Goal: Task Accomplishment & Management: Manage account settings

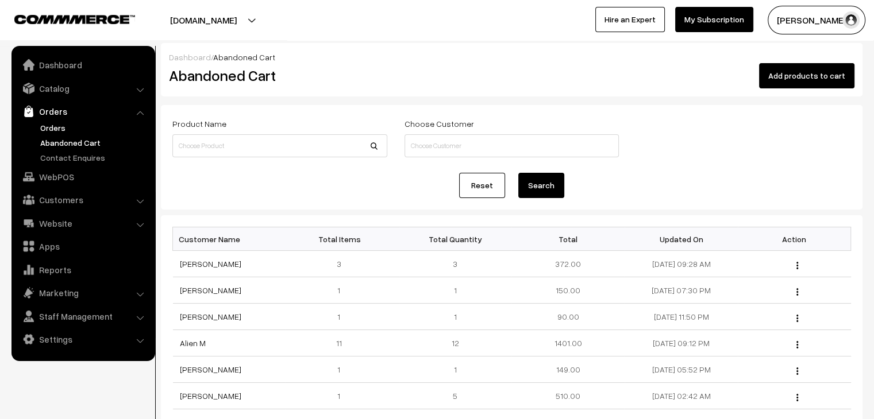
click at [68, 125] on link "Orders" at bounding box center [94, 128] width 114 height 12
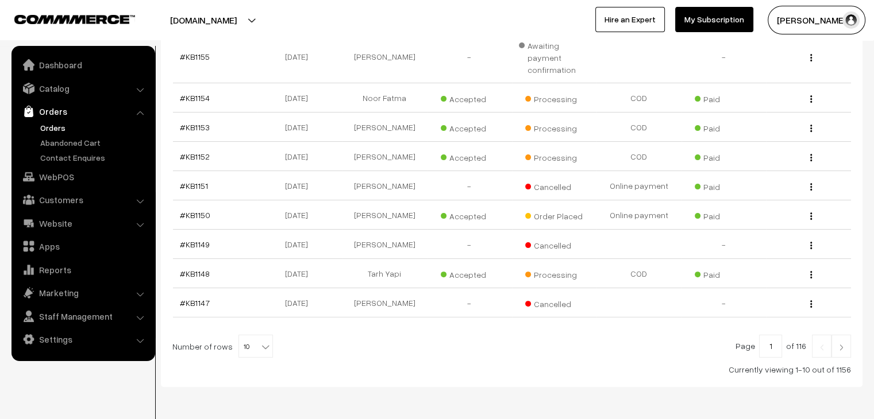
scroll to position [299, 0]
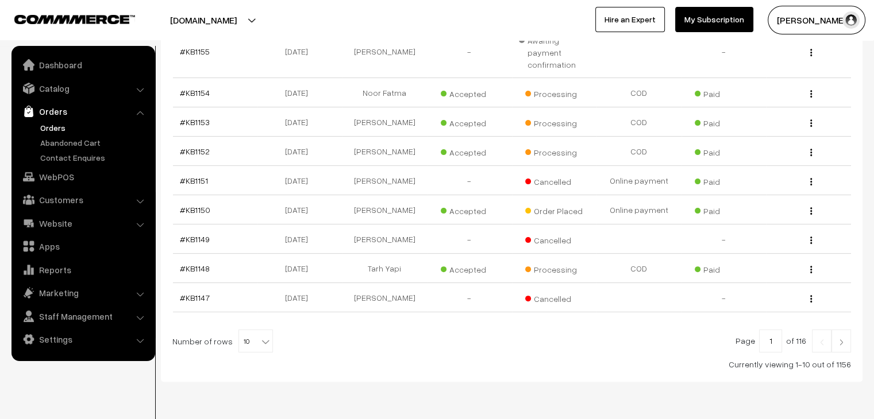
click at [241, 330] on span "10" at bounding box center [255, 341] width 33 height 23
select select "100"
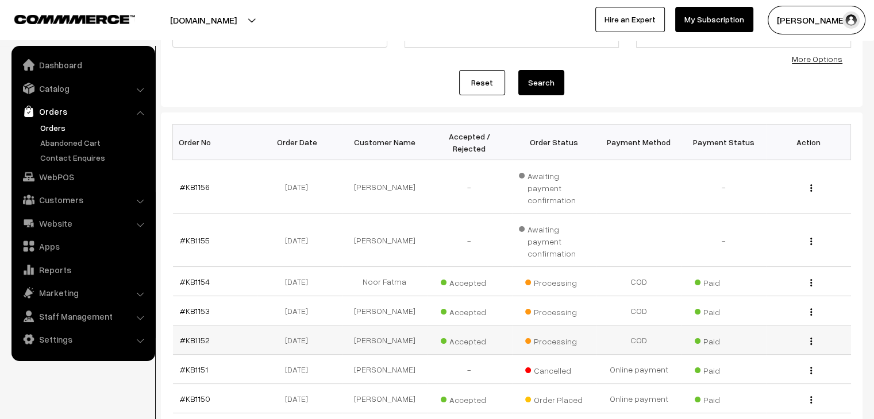
scroll to position [57, 0]
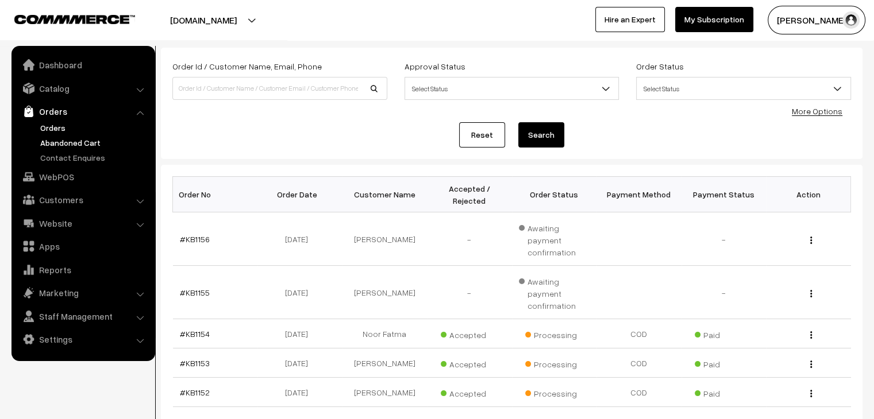
click at [90, 141] on link "Abandoned Cart" at bounding box center [94, 143] width 114 height 12
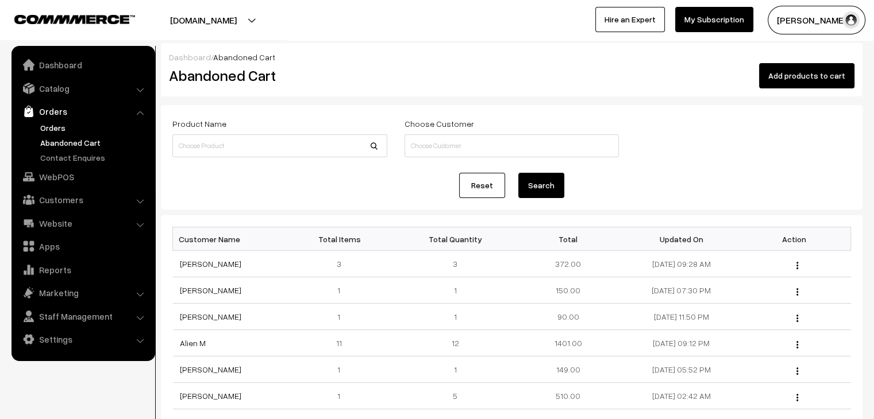
click at [59, 130] on link "Orders" at bounding box center [94, 128] width 114 height 12
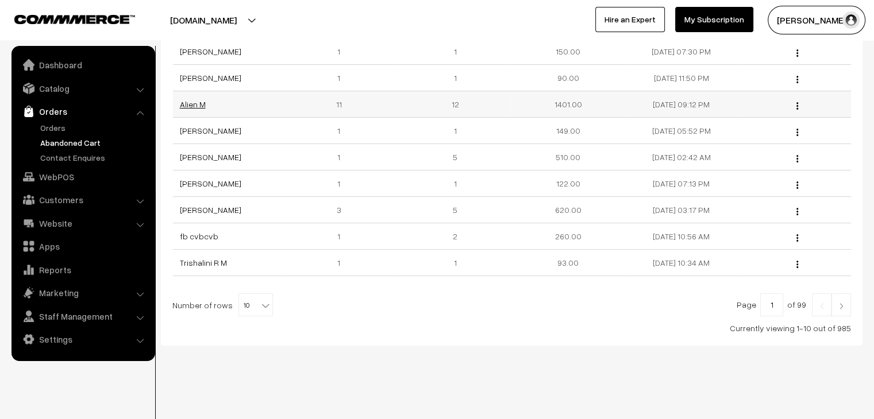
click at [196, 99] on link "Alien M" at bounding box center [193, 104] width 26 height 10
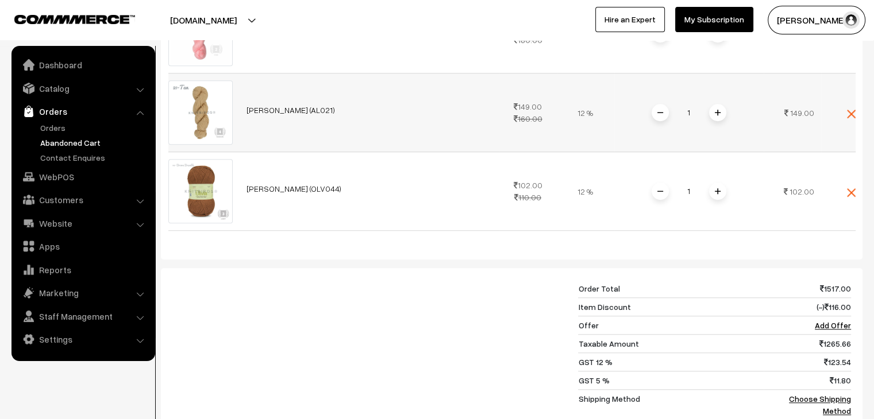
scroll to position [977, 0]
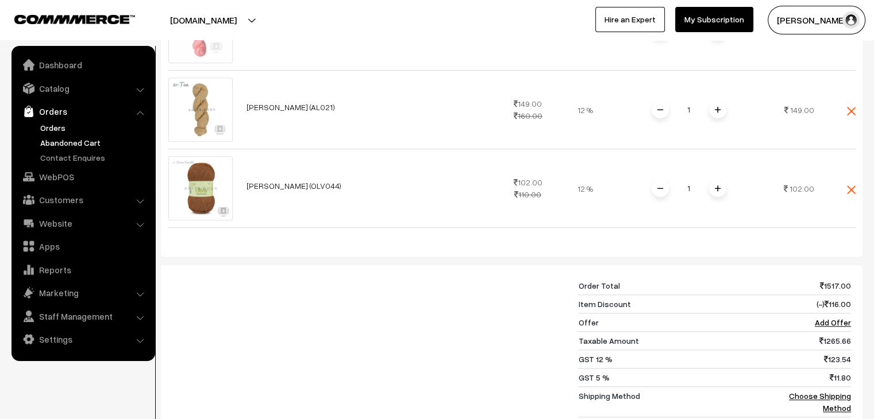
click at [66, 122] on link "Orders" at bounding box center [94, 128] width 114 height 12
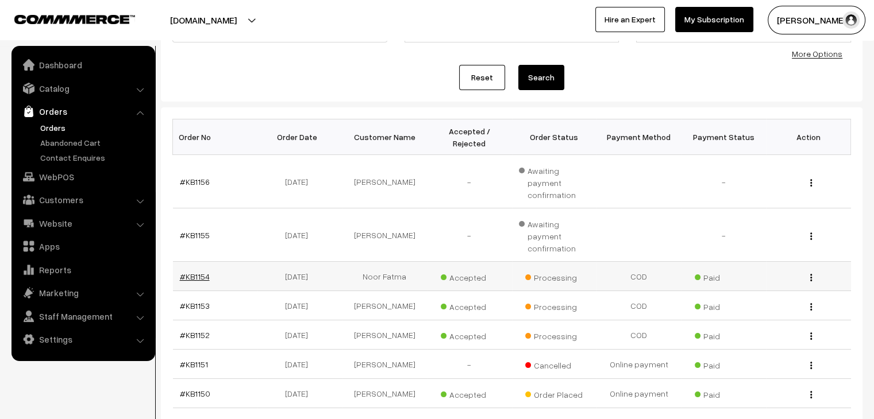
click at [199, 272] on link "#KB1154" at bounding box center [195, 277] width 30 height 10
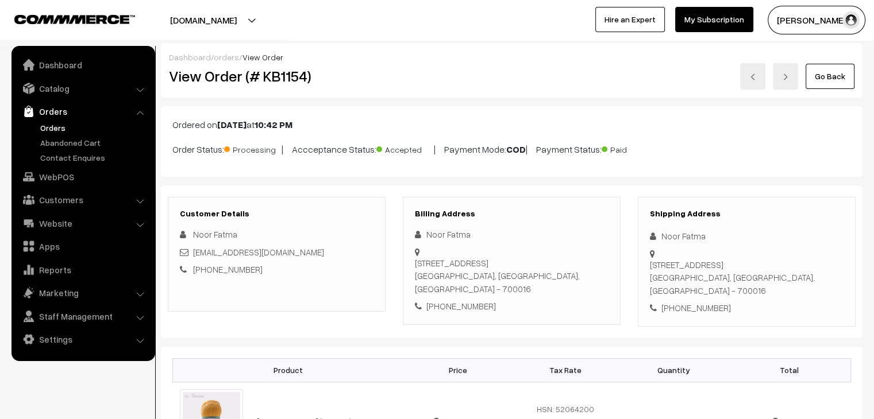
click at [51, 125] on link "Orders" at bounding box center [94, 128] width 114 height 12
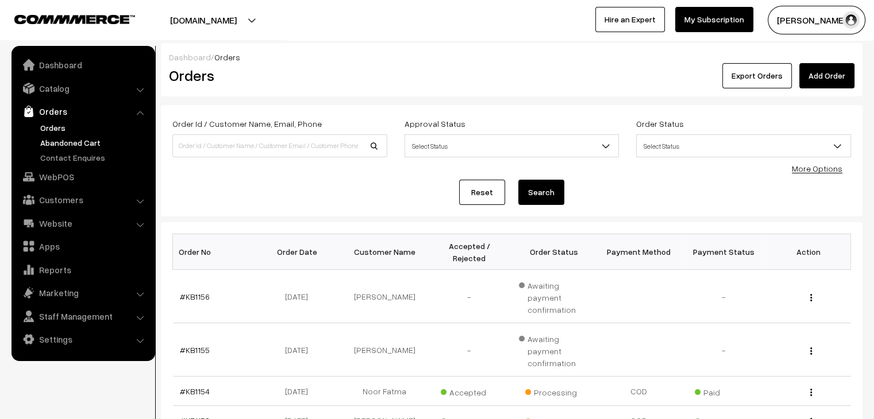
click at [72, 142] on link "Abandoned Cart" at bounding box center [94, 143] width 114 height 12
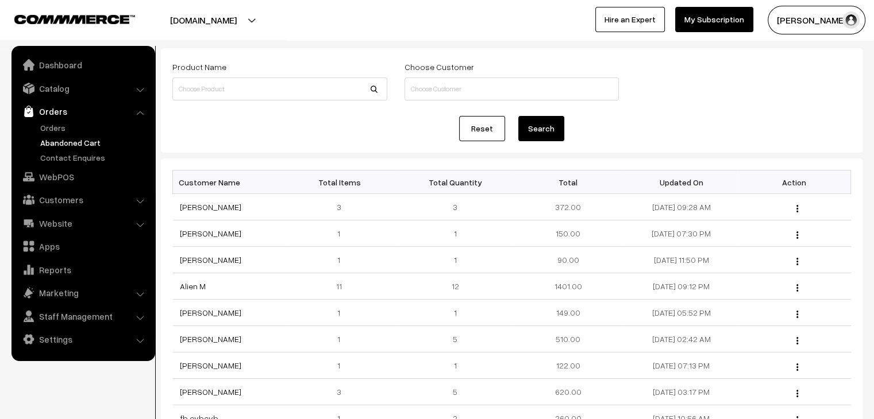
scroll to position [57, 0]
click at [75, 197] on link "Customers" at bounding box center [82, 200] width 137 height 21
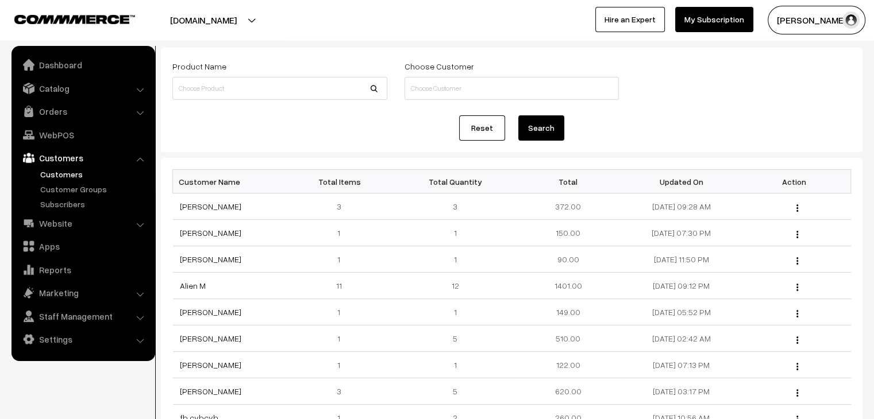
click at [69, 169] on link "Customers" at bounding box center [94, 174] width 114 height 12
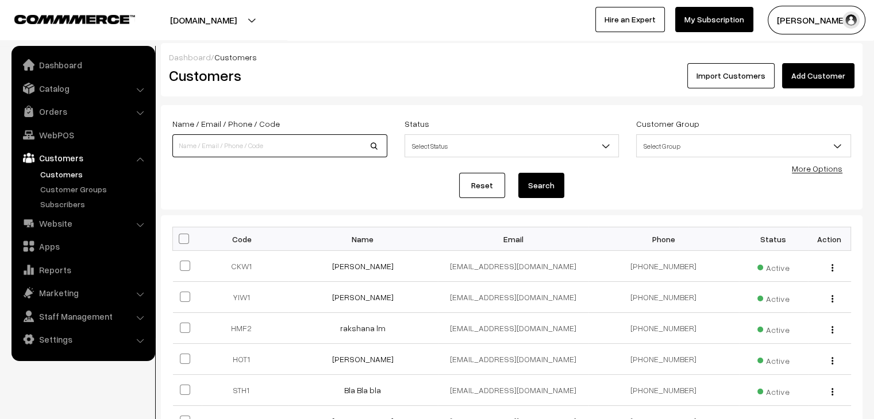
click at [246, 145] on input at bounding box center [279, 145] width 215 height 23
click at [69, 87] on link "Catalog" at bounding box center [82, 88] width 137 height 21
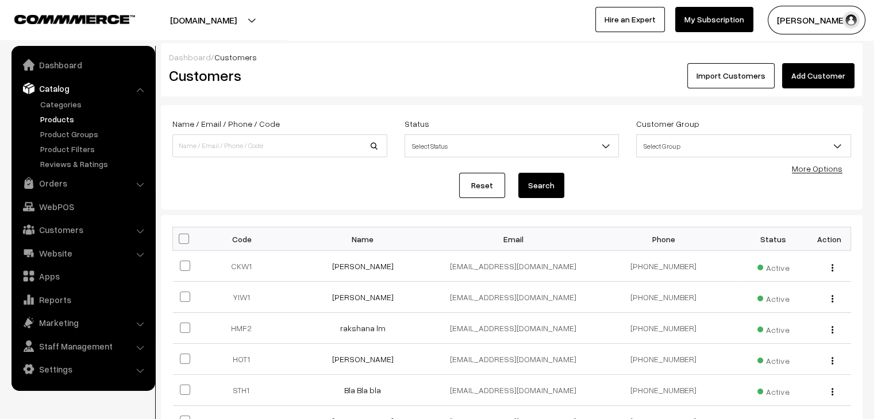
click at [66, 125] on link "Products" at bounding box center [94, 119] width 114 height 12
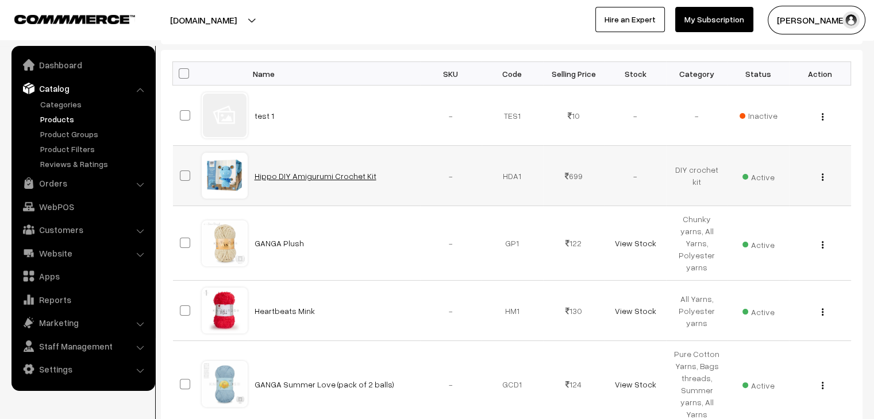
click at [295, 175] on link "Hippo DIY Amigurumi Crochet Kit" at bounding box center [315, 176] width 122 height 10
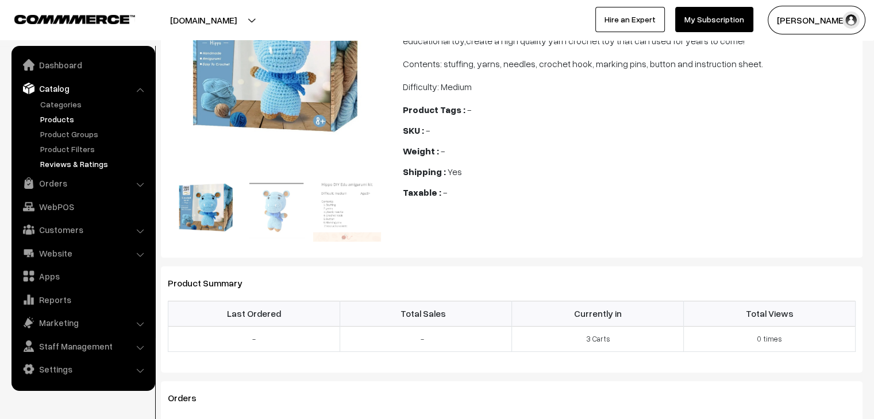
scroll to position [180, 0]
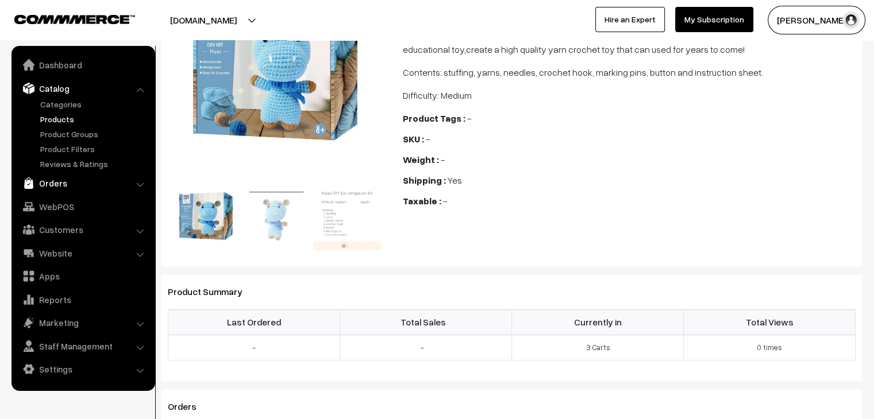
click at [45, 184] on link "Orders" at bounding box center [82, 183] width 137 height 21
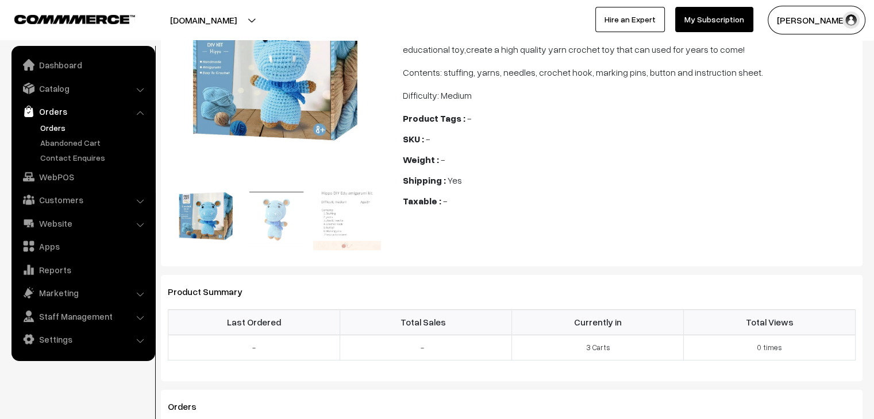
click at [63, 122] on link "Orders" at bounding box center [94, 128] width 114 height 12
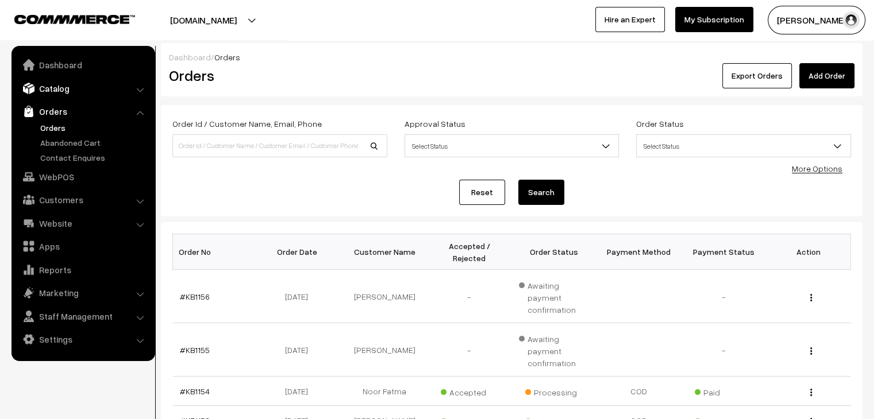
click at [67, 91] on link "Catalog" at bounding box center [82, 88] width 137 height 21
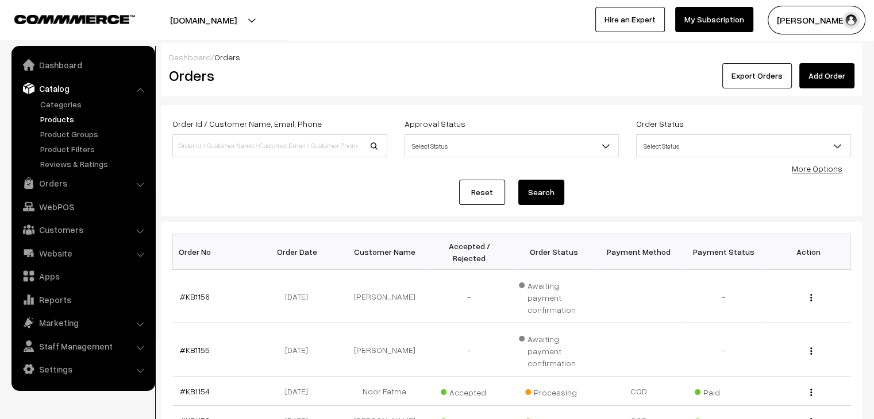
click at [54, 121] on link "Products" at bounding box center [94, 119] width 114 height 12
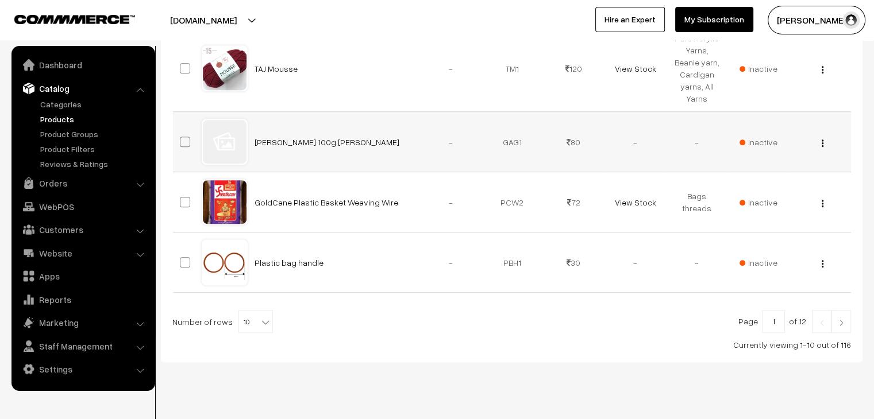
scroll to position [639, 0]
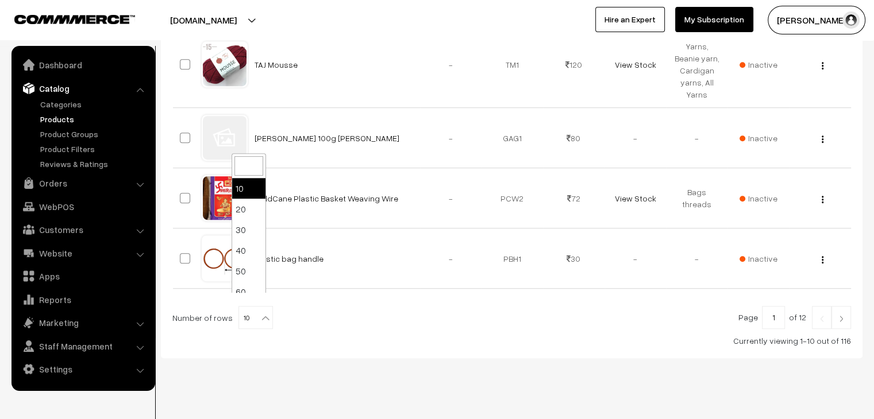
click at [250, 307] on span "10" at bounding box center [255, 318] width 33 height 23
select select "100"
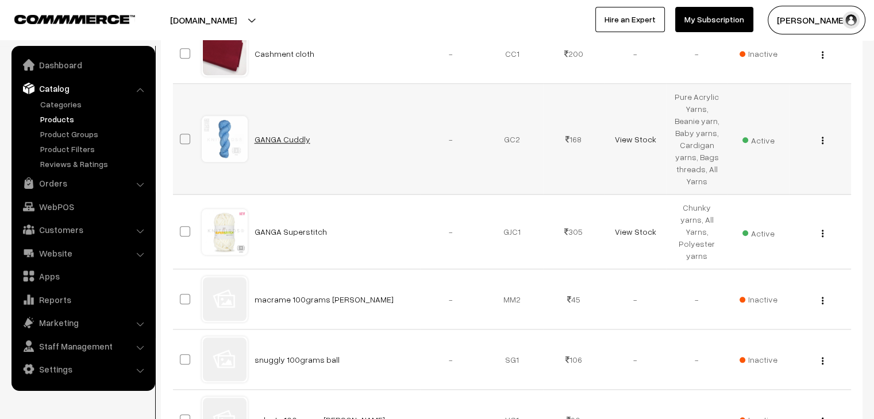
click at [281, 134] on link "GANGA Cuddly" at bounding box center [282, 139] width 56 height 10
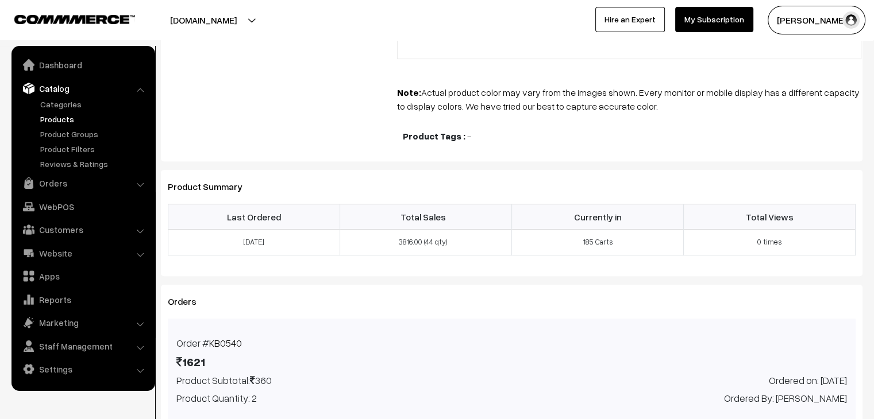
scroll to position [574, 0]
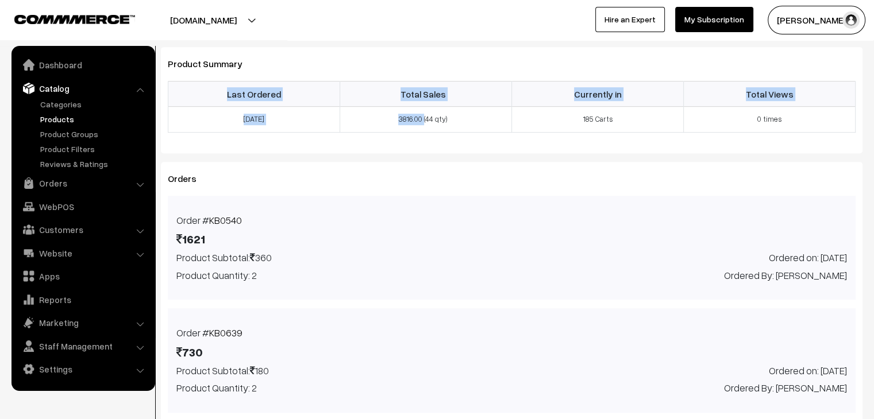
drag, startPoint x: 406, startPoint y: 120, endPoint x: 412, endPoint y: 140, distance: 20.9
click at [412, 140] on div "Product Summary Last Ordered Total Sales Currently in Total Views [DATE] 3816.0…" at bounding box center [511, 100] width 701 height 106
click at [410, 130] on td "3816.00 (44 qty)" at bounding box center [426, 120] width 172 height 26
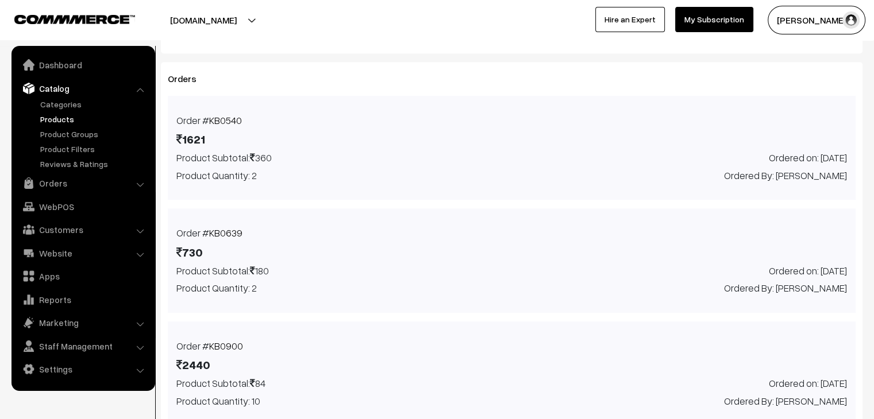
scroll to position [666, 0]
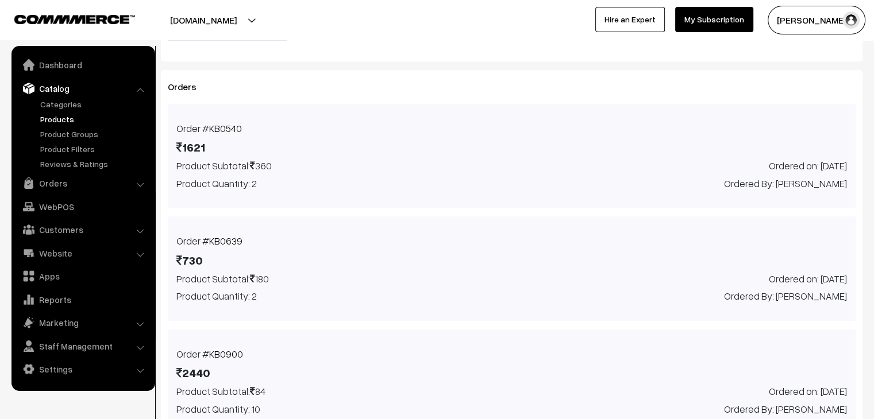
click at [64, 119] on link "Products" at bounding box center [94, 119] width 114 height 12
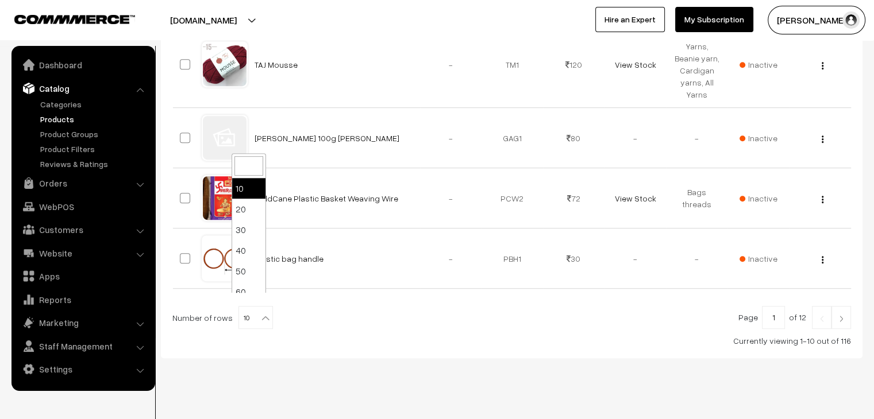
click at [246, 307] on span "10" at bounding box center [255, 318] width 33 height 23
select select "100"
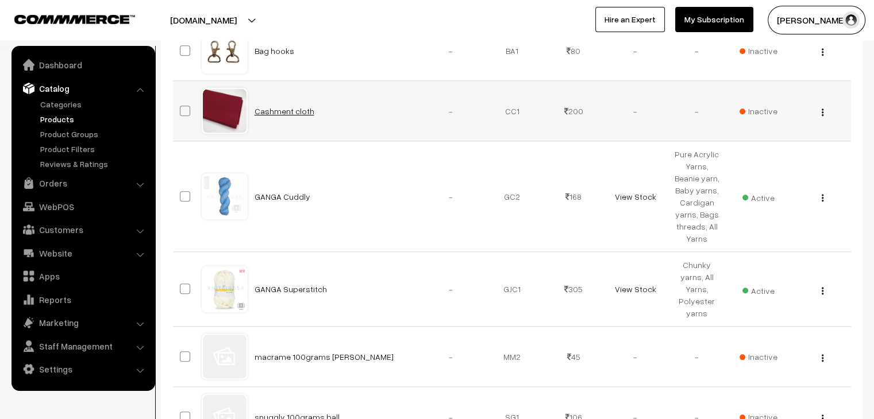
click at [286, 106] on link "Cashment cloth" at bounding box center [284, 111] width 60 height 10
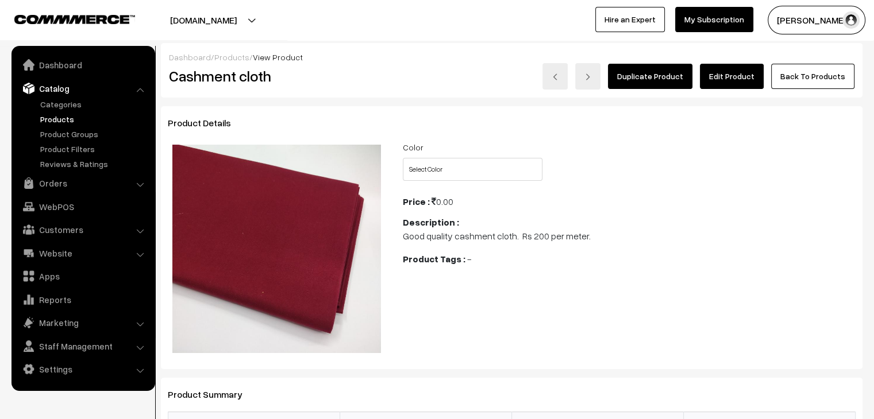
click at [233, 55] on link "Products" at bounding box center [231, 57] width 35 height 10
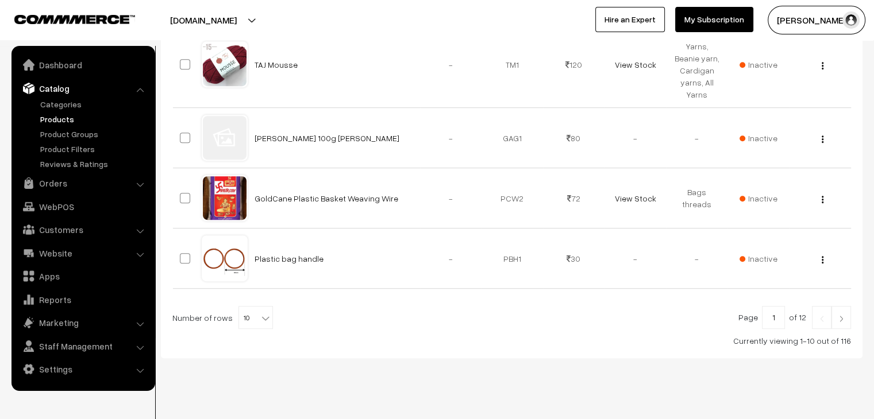
click at [245, 307] on span "10" at bounding box center [255, 318] width 33 height 23
select select "100"
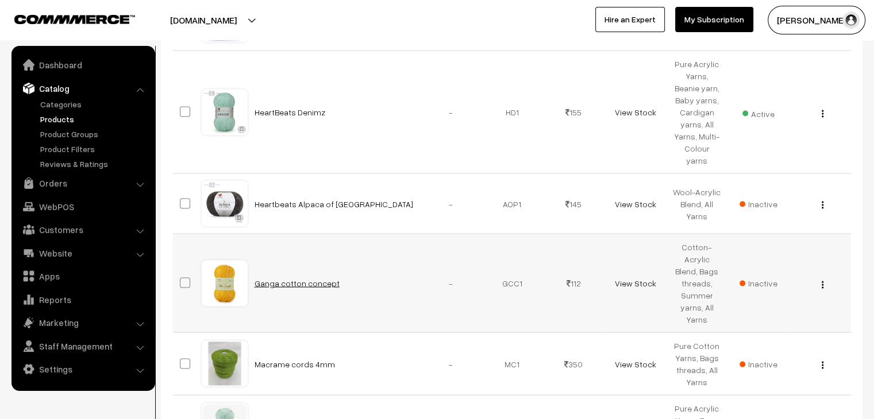
scroll to position [2298, 0]
click at [314, 279] on link "Ganga cotton concept" at bounding box center [296, 284] width 85 height 10
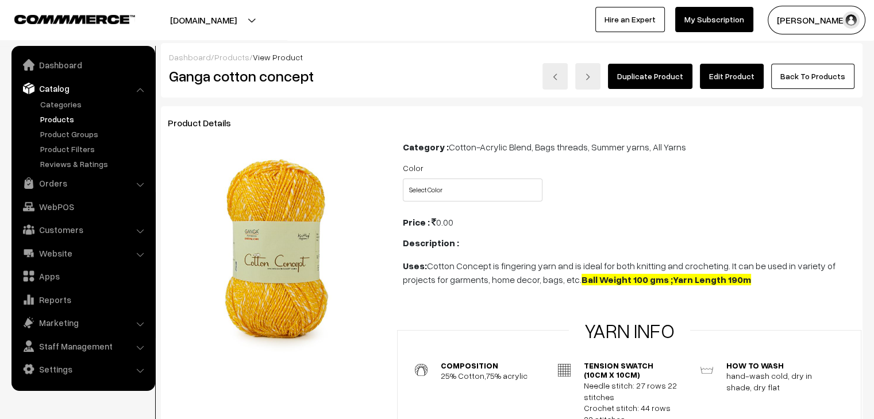
click at [225, 59] on link "Products" at bounding box center [231, 57] width 35 height 10
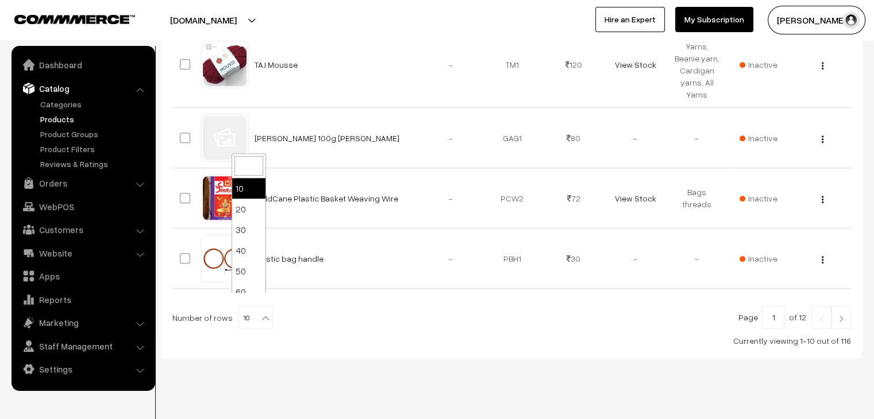
click at [253, 310] on span "10" at bounding box center [255, 318] width 33 height 23
select select "100"
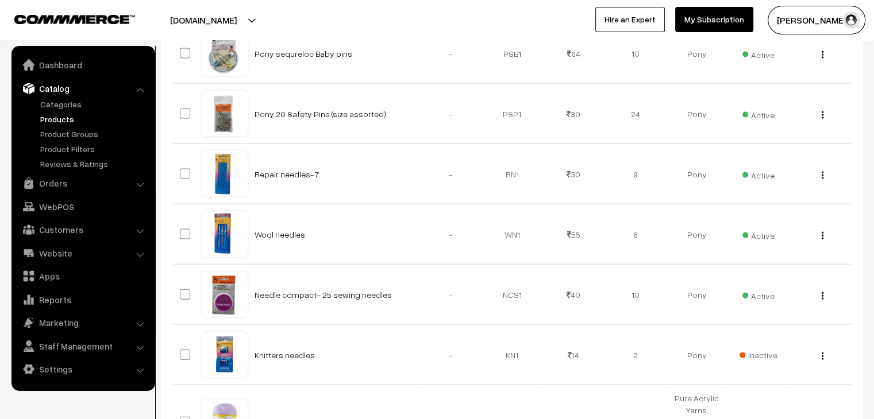
scroll to position [6804, 0]
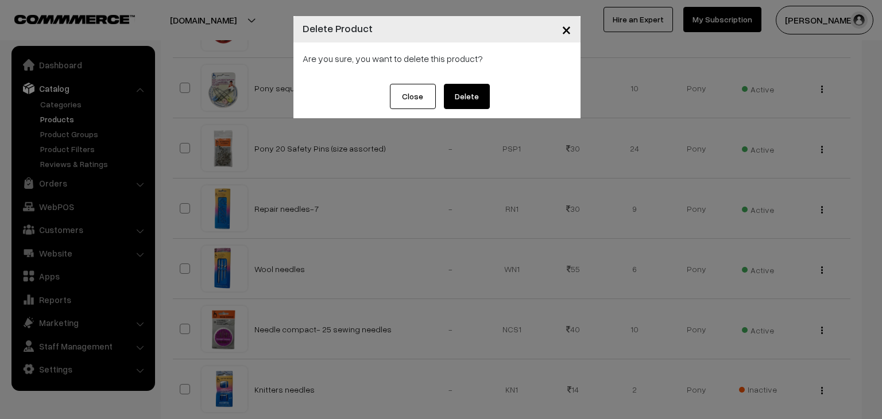
click at [430, 97] on button "Close" at bounding box center [413, 96] width 46 height 25
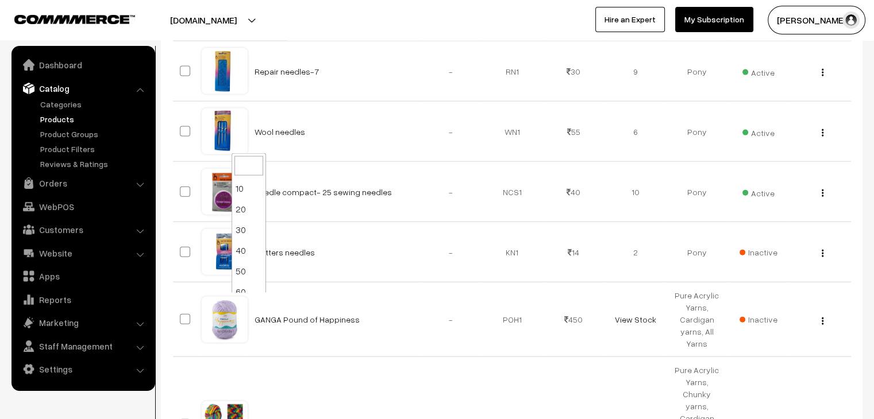
scroll to position [92, 0]
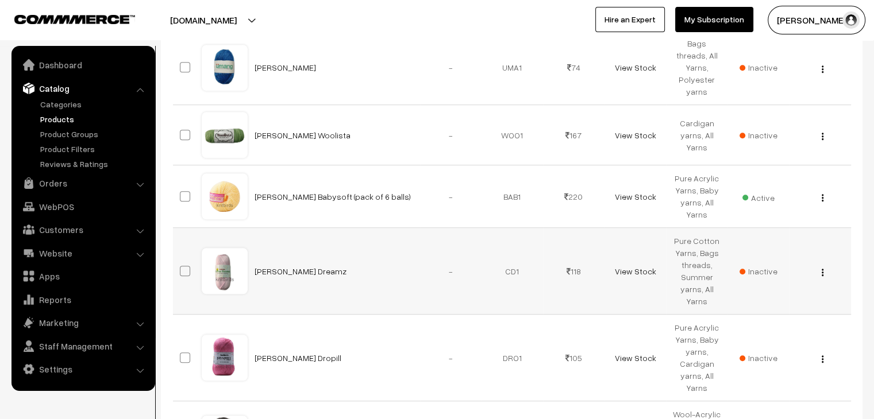
scroll to position [767, 0]
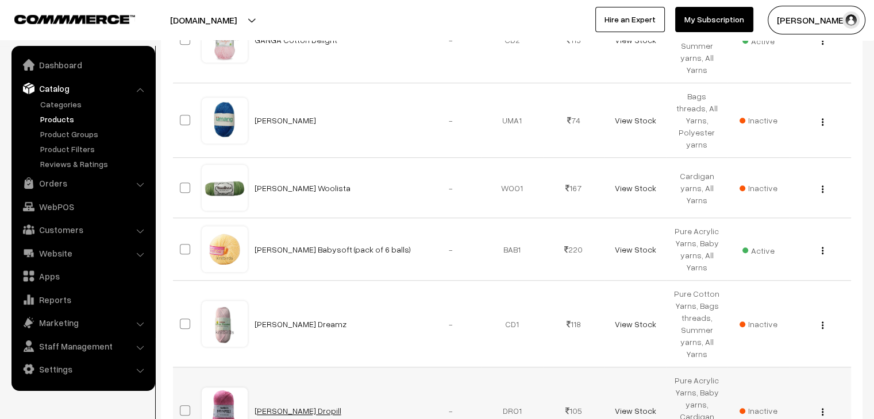
click at [264, 406] on link "VARDHMAN Dropill" at bounding box center [297, 411] width 87 height 10
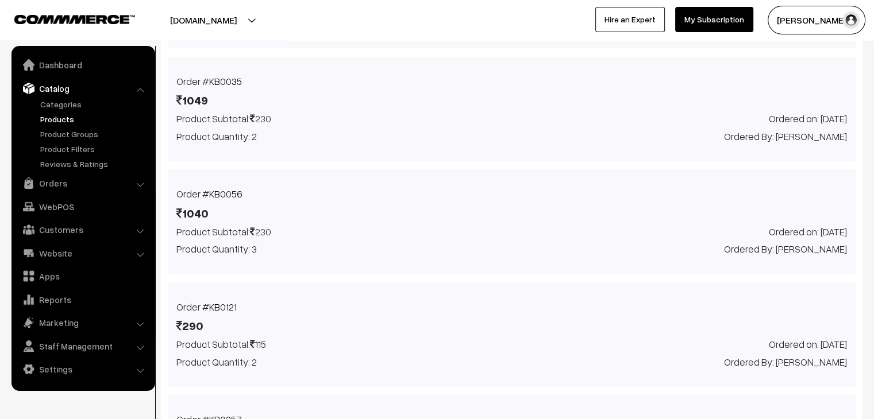
scroll to position [1012, 0]
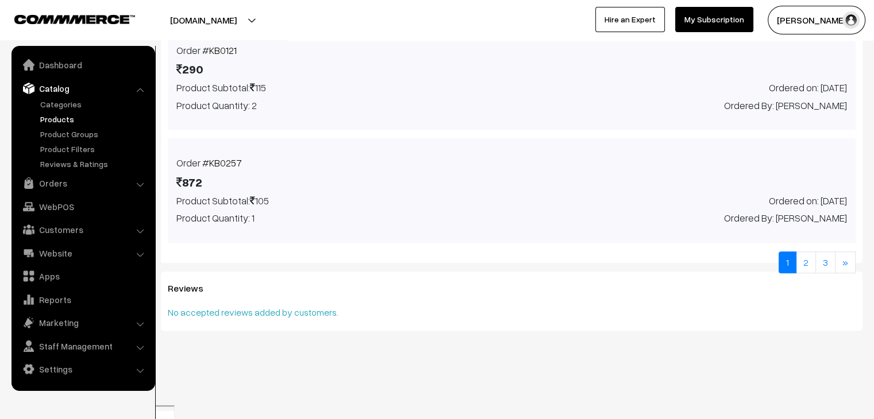
drag, startPoint x: 206, startPoint y: 180, endPoint x: 216, endPoint y: 175, distance: 10.8
click at [209, 171] on span "Order # KB0257" at bounding box center [208, 163] width 65 height 15
click at [218, 169] on link "KB0257" at bounding box center [225, 163] width 33 height 12
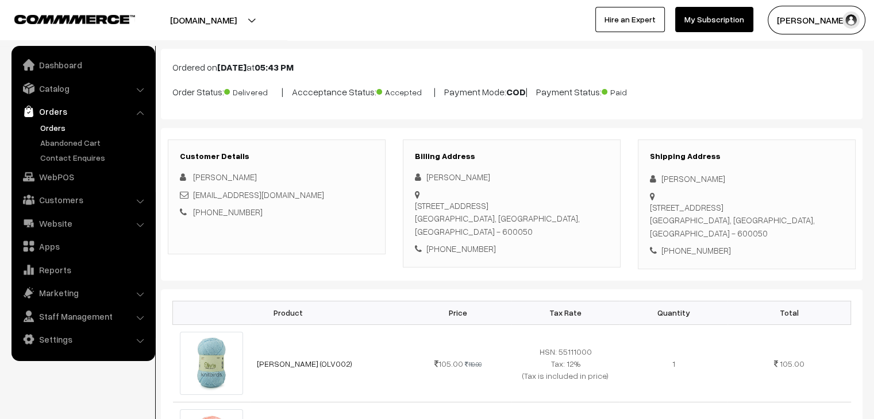
scroll to position [57, 0]
click at [58, 126] on link "Orders" at bounding box center [94, 128] width 114 height 12
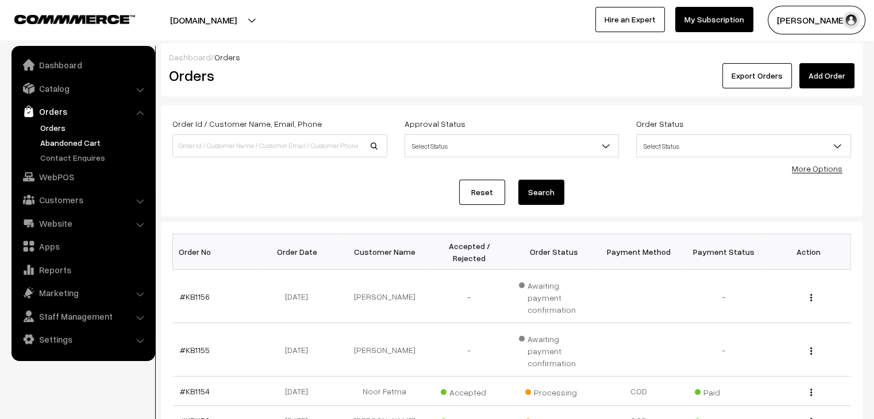
click at [61, 139] on link "Abandoned Cart" at bounding box center [94, 143] width 114 height 12
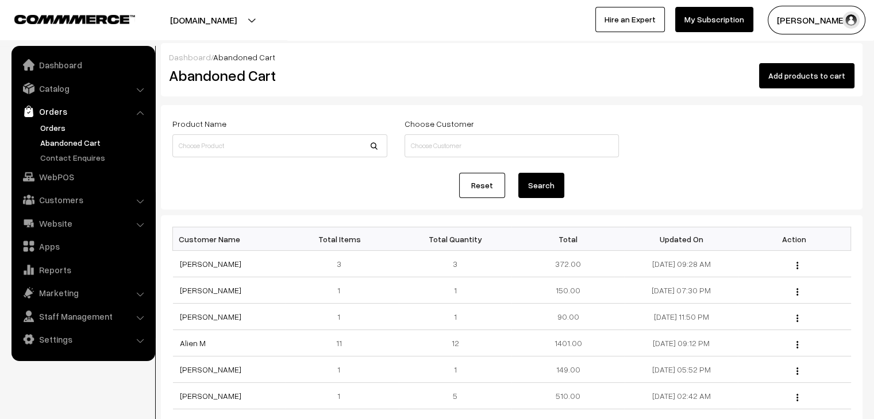
click at [63, 131] on link "Orders" at bounding box center [94, 128] width 114 height 12
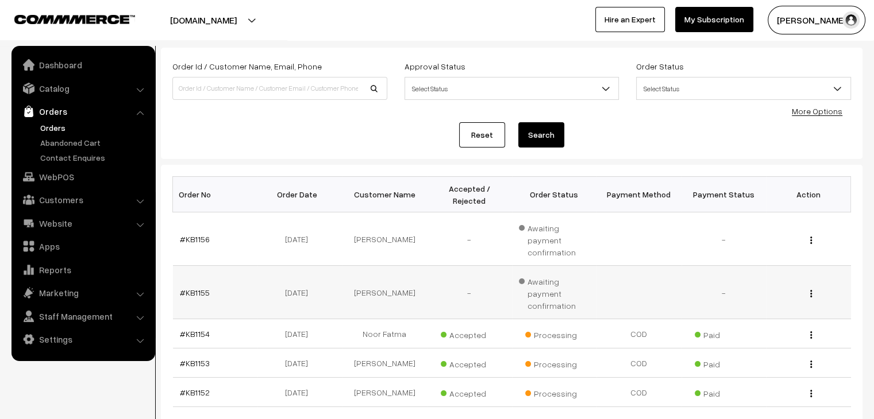
click at [810, 290] on img "button" at bounding box center [811, 293] width 2 height 7
click at [427, 266] on td "-" at bounding box center [469, 292] width 85 height 53
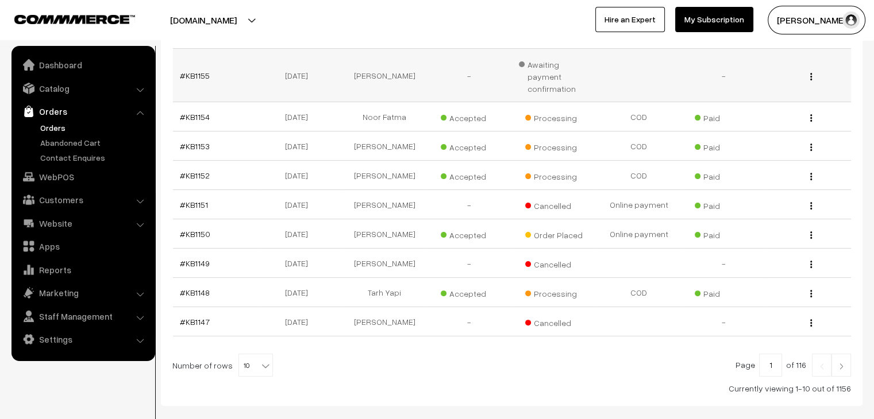
scroll to position [287, 0]
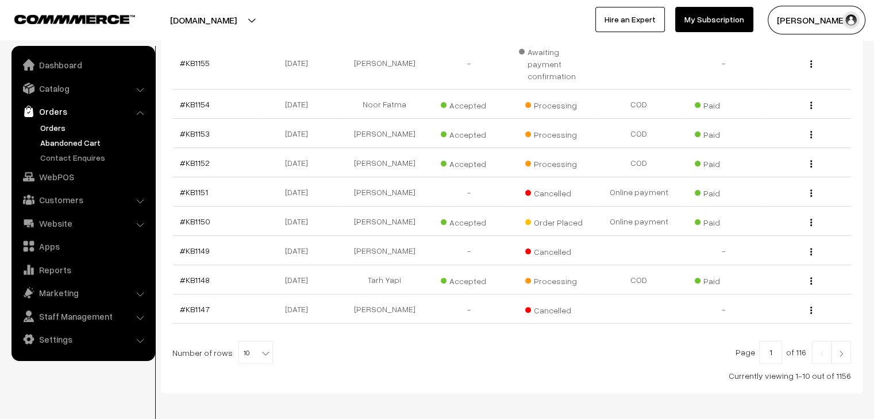
click at [81, 142] on link "Abandoned Cart" at bounding box center [94, 143] width 114 height 12
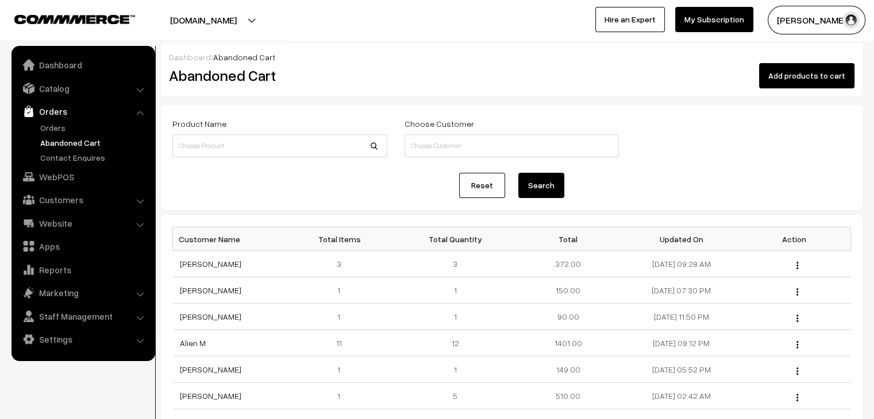
click at [73, 122] on link "Orders" at bounding box center [94, 128] width 114 height 12
